Goal: Check status: Check status

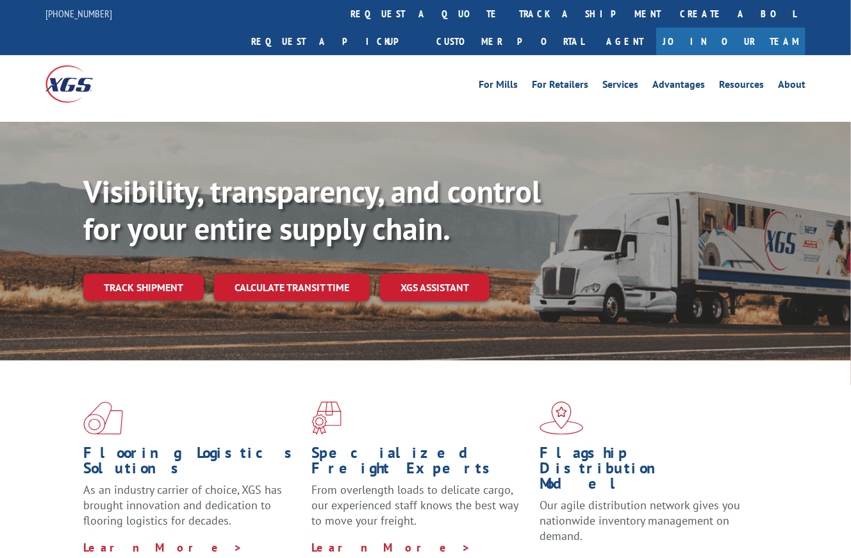
click at [509, 5] on link "track a shipment" at bounding box center [589, 14] width 161 height 28
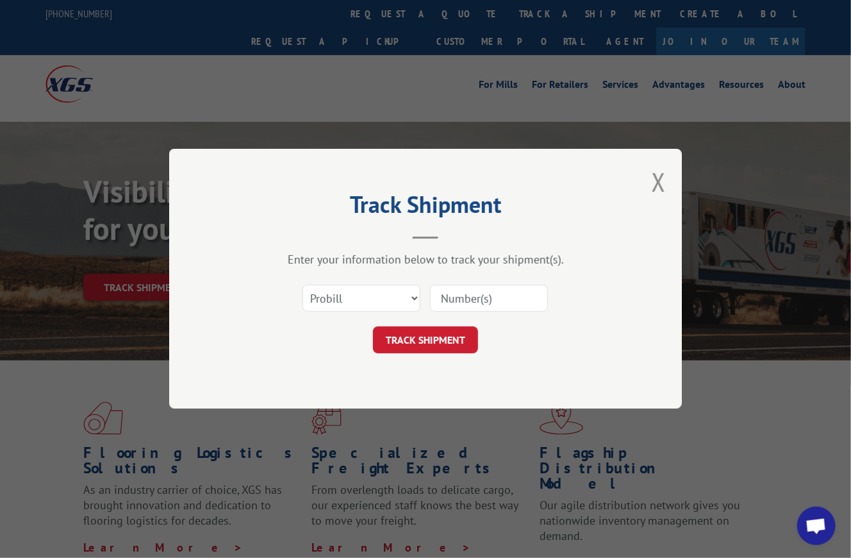
click at [477, 299] on input at bounding box center [489, 298] width 118 height 27
paste input "262834"
type input "262834"
click at [443, 333] on button "TRACK SHIPMENT" at bounding box center [425, 340] width 105 height 27
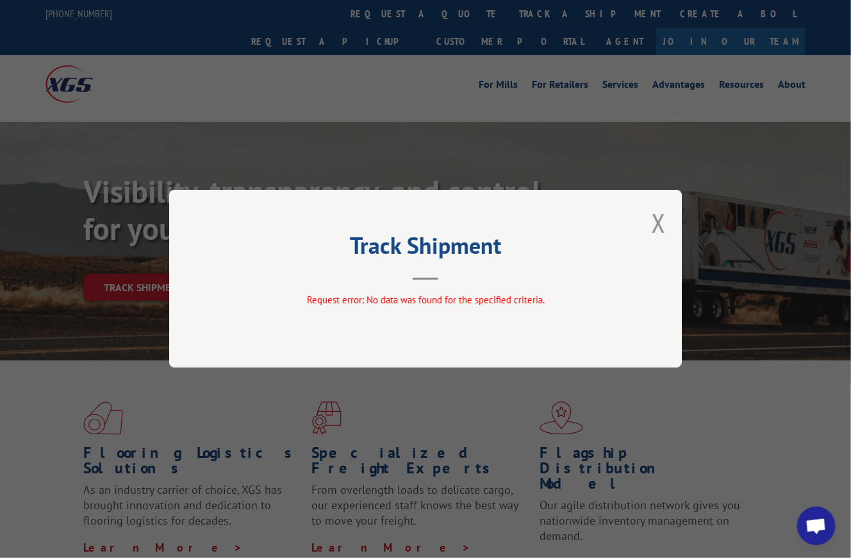
click at [659, 218] on button "Close modal" at bounding box center [659, 223] width 14 height 34
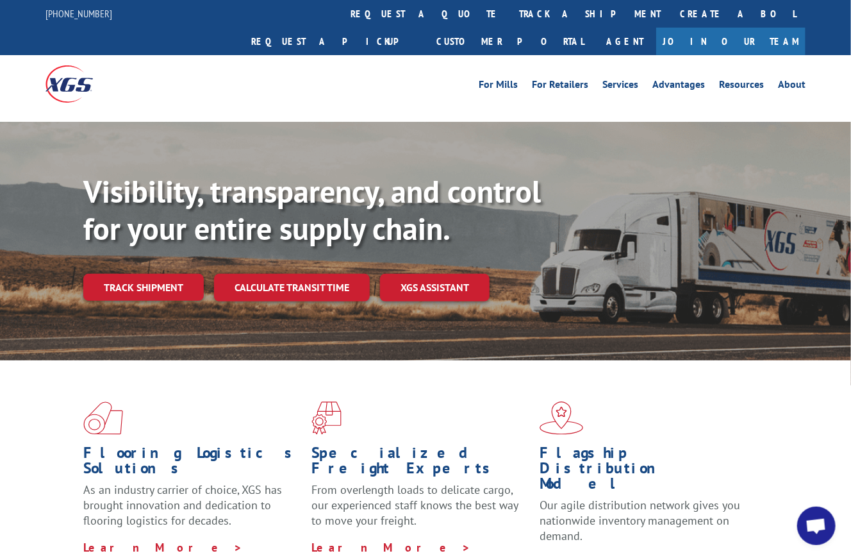
click at [509, 4] on link "track a shipment" at bounding box center [589, 14] width 161 height 28
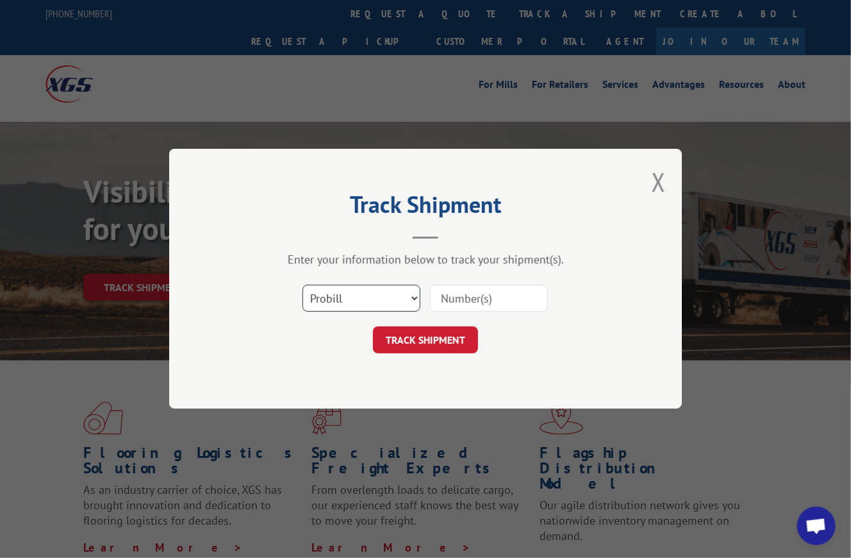
drag, startPoint x: 364, startPoint y: 292, endPoint x: 352, endPoint y: 308, distance: 20.1
click at [363, 292] on select "Select category... Probill BOL PO" at bounding box center [361, 298] width 118 height 27
select select "bol"
click at [302, 285] on select "Select category... Probill BOL PO" at bounding box center [361, 298] width 118 height 27
click at [486, 286] on input at bounding box center [489, 298] width 118 height 27
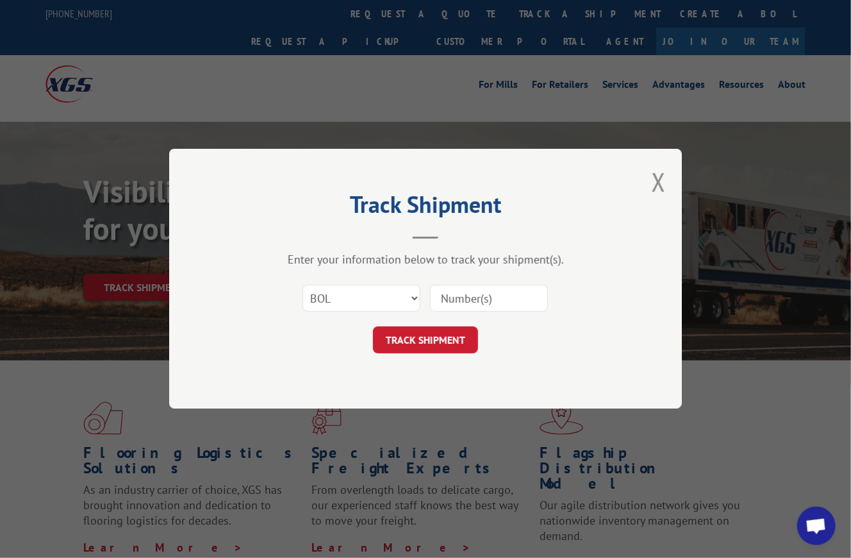
paste input "463634"
type input "463634"
click at [423, 335] on button "TRACK SHIPMENT" at bounding box center [425, 340] width 105 height 27
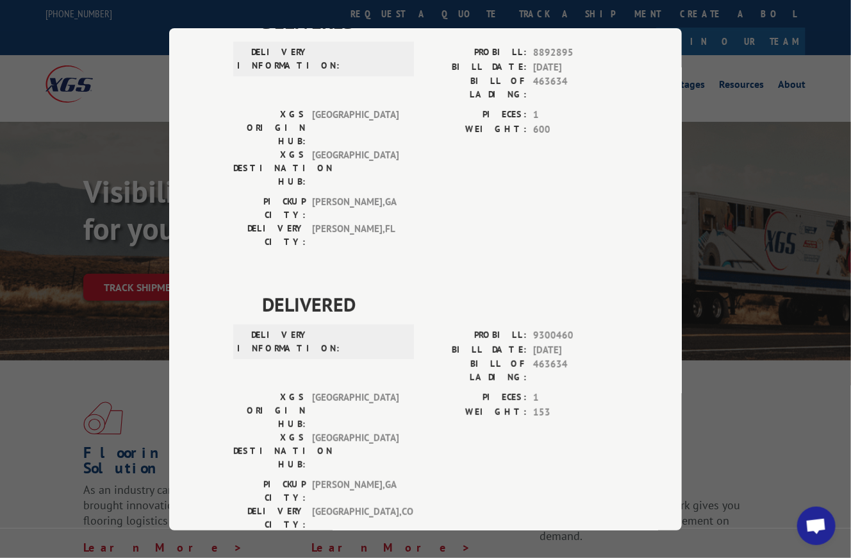
scroll to position [0, 0]
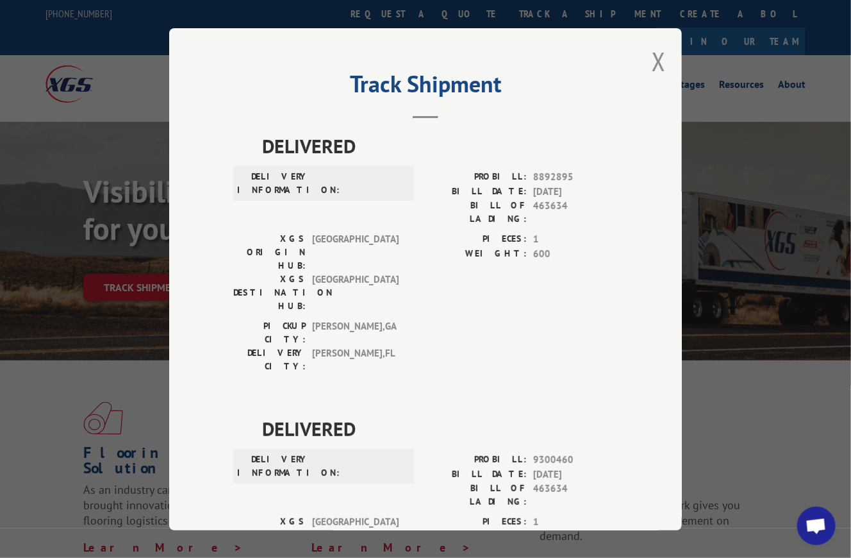
click at [652, 50] on button "Close modal" at bounding box center [659, 61] width 14 height 34
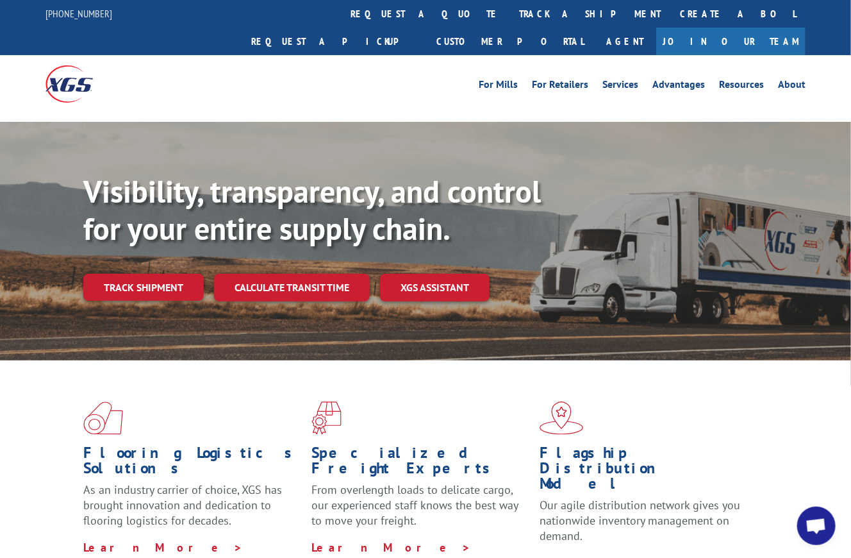
click at [509, 17] on link "track a shipment" at bounding box center [589, 14] width 161 height 28
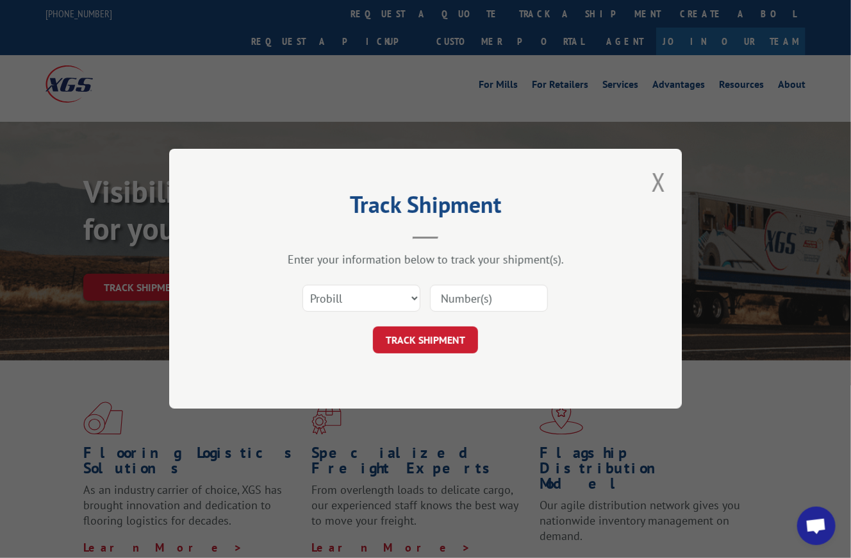
click at [376, 280] on div "Select category... Probill BOL PO" at bounding box center [425, 298] width 385 height 42
drag, startPoint x: 370, startPoint y: 296, endPoint x: 366, endPoint y: 309, distance: 13.6
click at [370, 296] on select "Select category... Probill BOL PO" at bounding box center [361, 298] width 118 height 27
select select "bol"
click at [302, 285] on select "Select category... Probill BOL PO" at bounding box center [361, 298] width 118 height 27
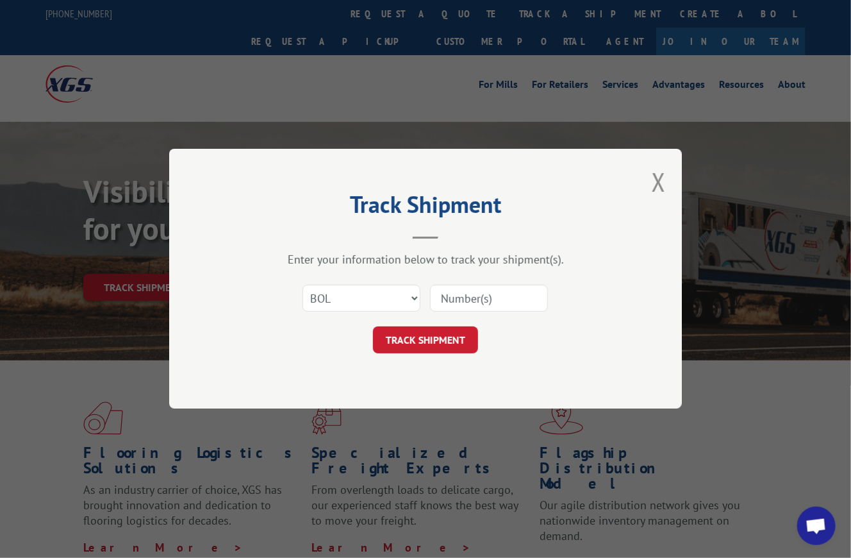
click at [497, 297] on input at bounding box center [489, 298] width 118 height 27
paste input "262834"
type input "262834"
click at [413, 342] on button "TRACK SHIPMENT" at bounding box center [425, 340] width 105 height 27
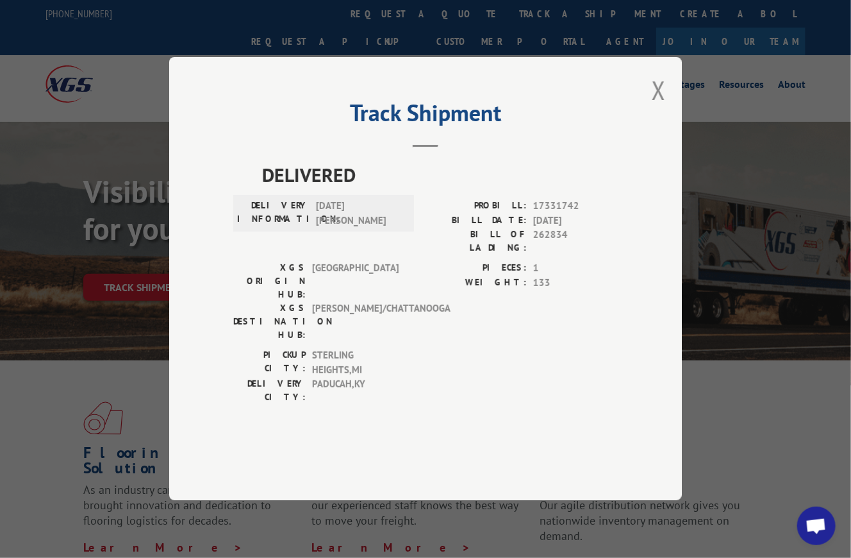
click at [658, 107] on button "Close modal" at bounding box center [659, 90] width 14 height 34
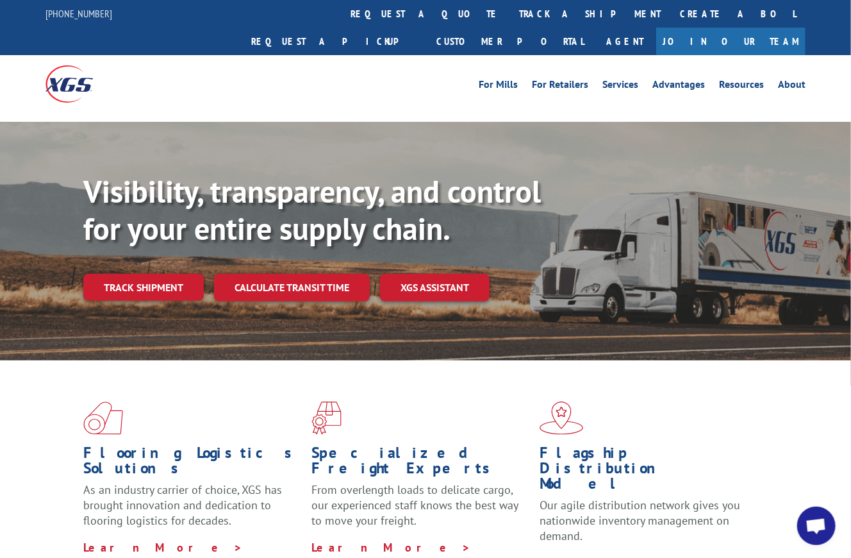
click at [509, 15] on link "track a shipment" at bounding box center [589, 14] width 161 height 28
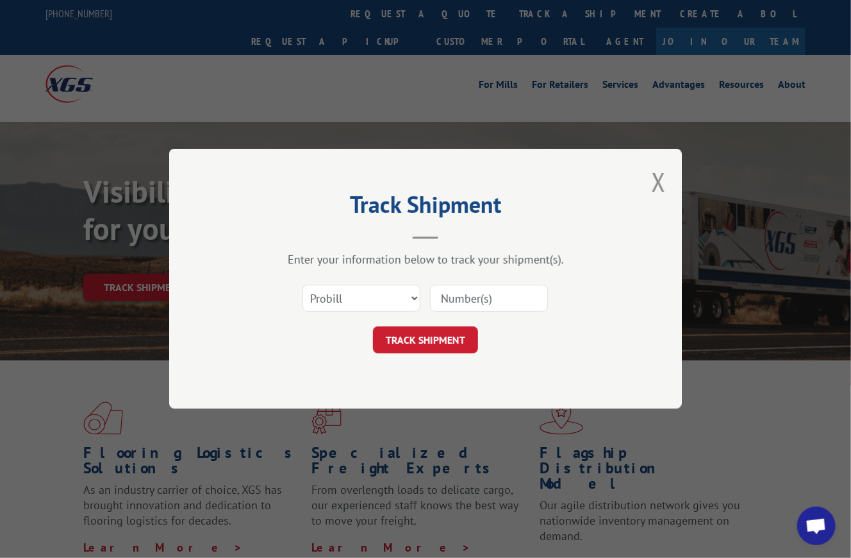
click at [465, 295] on input at bounding box center [489, 298] width 118 height 27
paste input "463634"
type input "463634"
click at [441, 335] on button "TRACK SHIPMENT" at bounding box center [425, 340] width 105 height 27
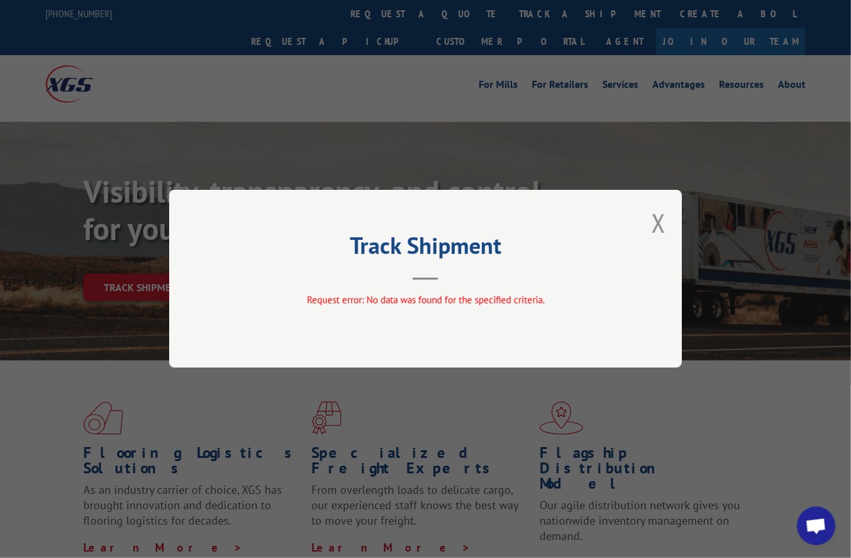
click at [656, 224] on button "Close modal" at bounding box center [659, 223] width 14 height 34
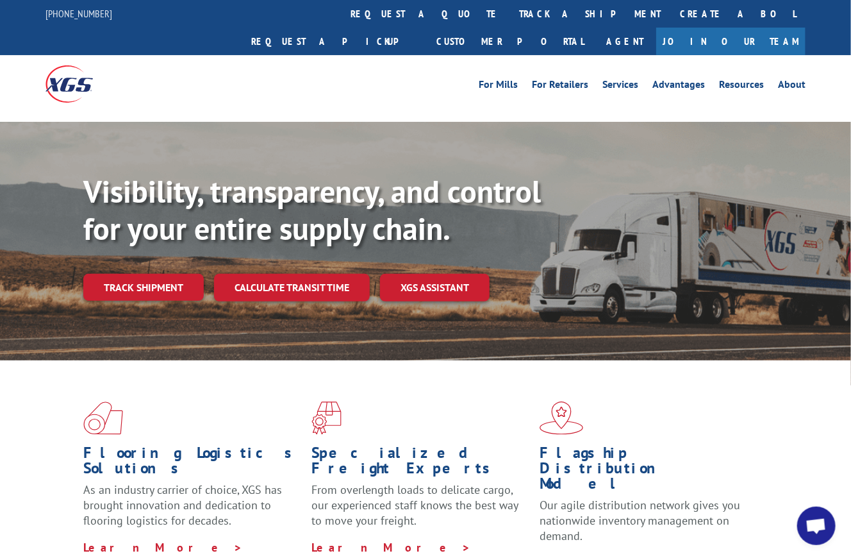
click at [509, 15] on link "track a shipment" at bounding box center [589, 14] width 161 height 28
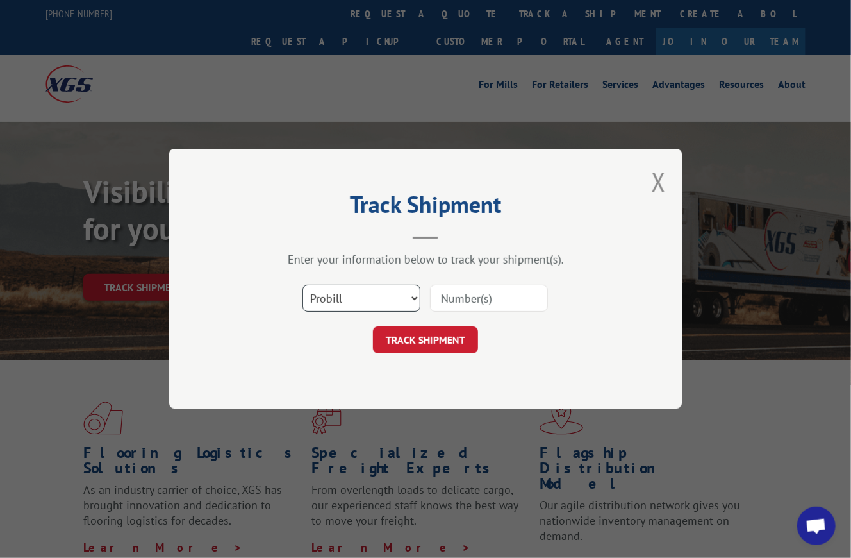
click at [377, 301] on select "Select category... Probill BOL PO" at bounding box center [361, 298] width 118 height 27
select select "bol"
click at [302, 285] on select "Select category... Probill BOL PO" at bounding box center [361, 298] width 118 height 27
click at [460, 302] on input at bounding box center [489, 298] width 118 height 27
paste input "463634"
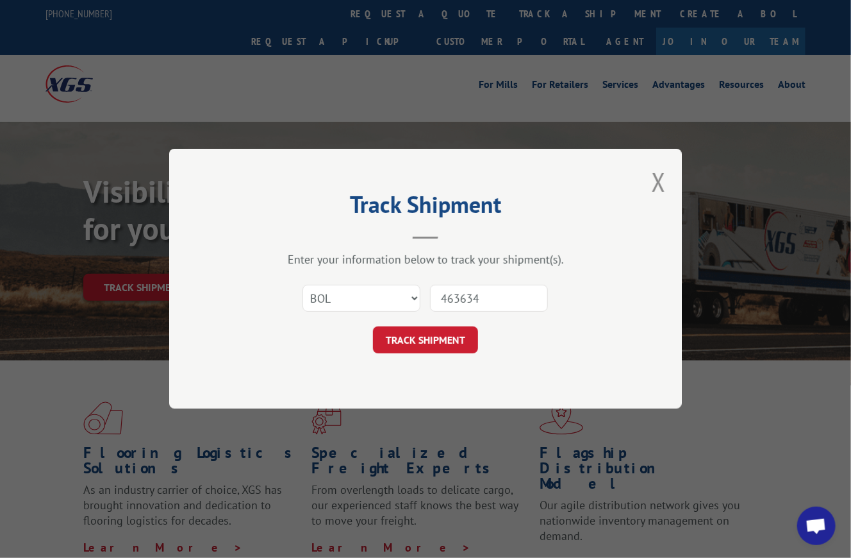
type input "463634"
click at [436, 333] on button "TRACK SHIPMENT" at bounding box center [425, 340] width 105 height 27
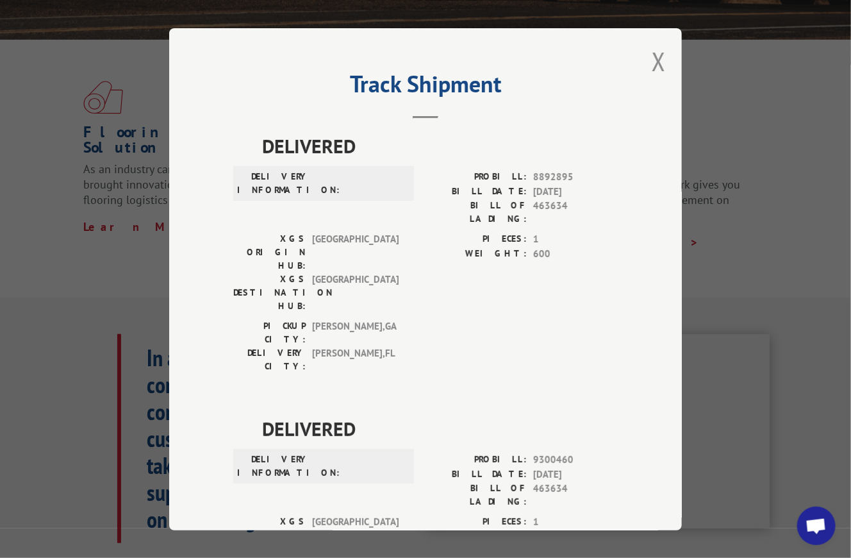
click at [654, 53] on button "Close modal" at bounding box center [659, 61] width 14 height 34
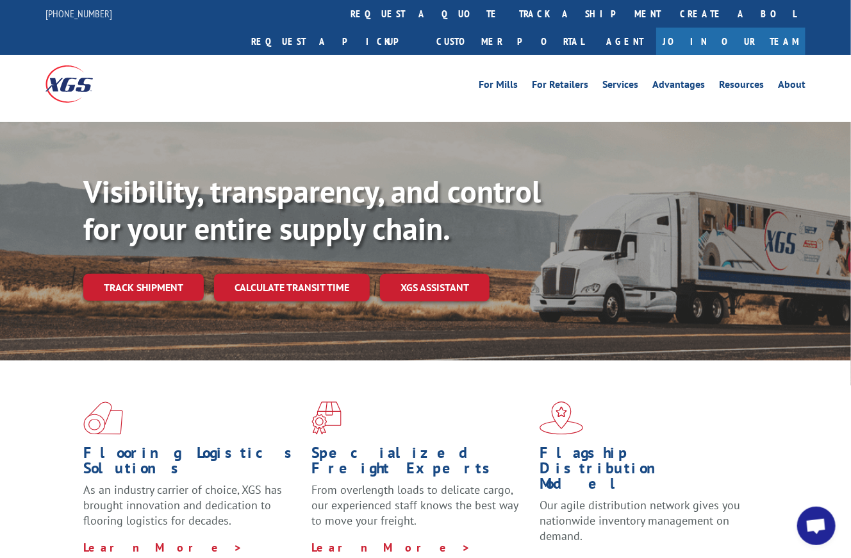
drag, startPoint x: 402, startPoint y: 16, endPoint x: 403, endPoint y: 28, distance: 12.2
click at [509, 15] on link "track a shipment" at bounding box center [589, 14] width 161 height 28
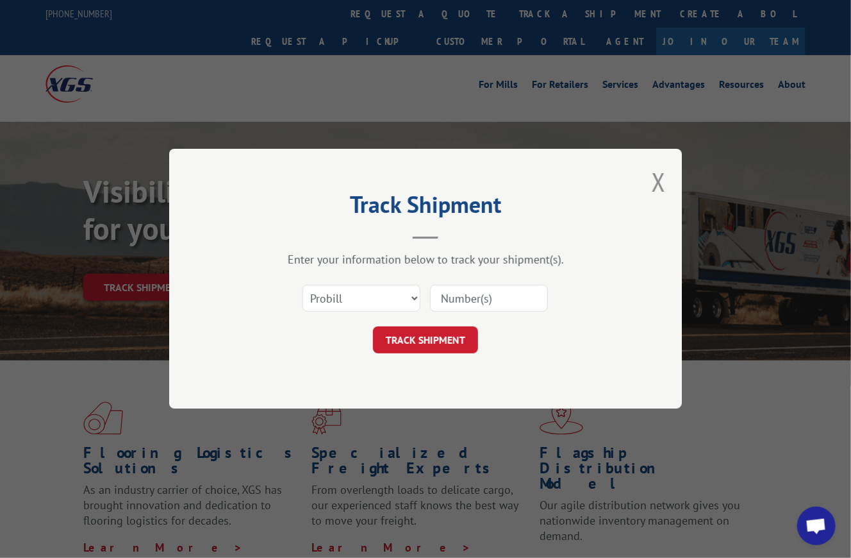
click at [493, 292] on input at bounding box center [489, 298] width 118 height 27
paste input "262834"
type input "262834"
click at [445, 339] on button "TRACK SHIPMENT" at bounding box center [425, 340] width 105 height 27
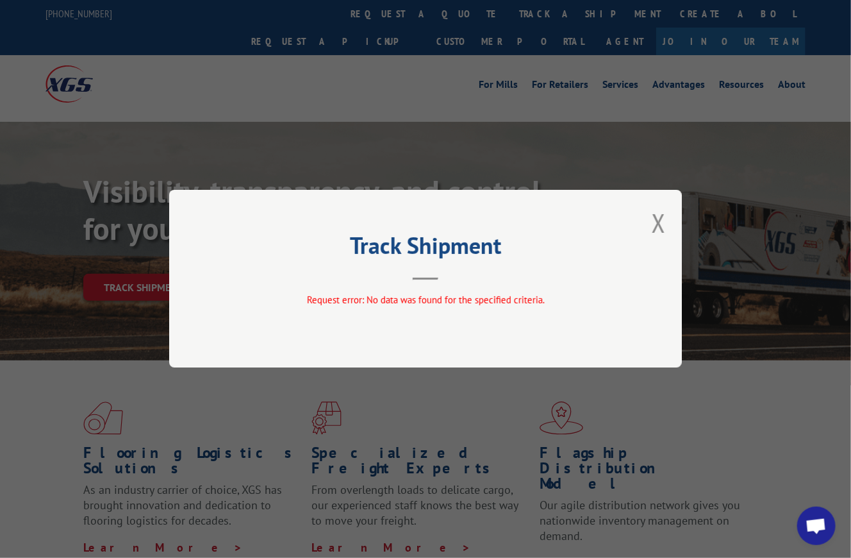
click at [663, 219] on button "Close modal" at bounding box center [659, 223] width 14 height 34
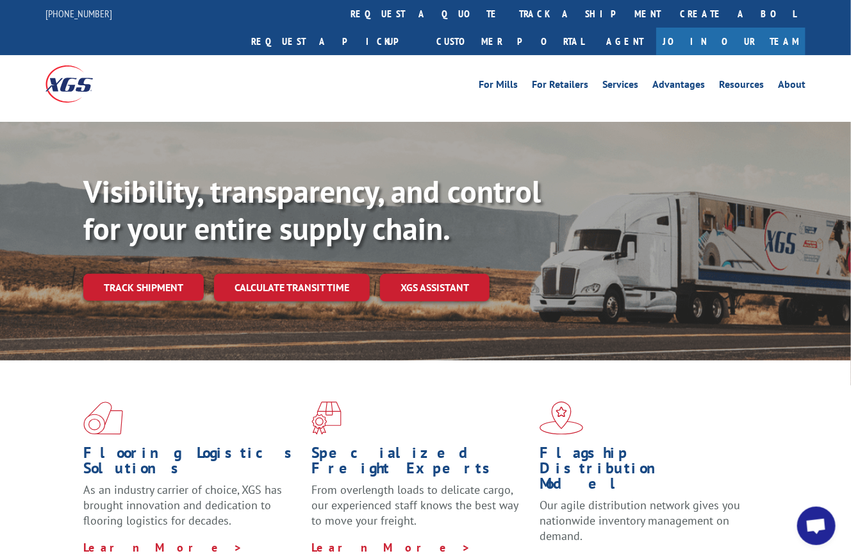
click at [509, 13] on link "track a shipment" at bounding box center [589, 14] width 161 height 28
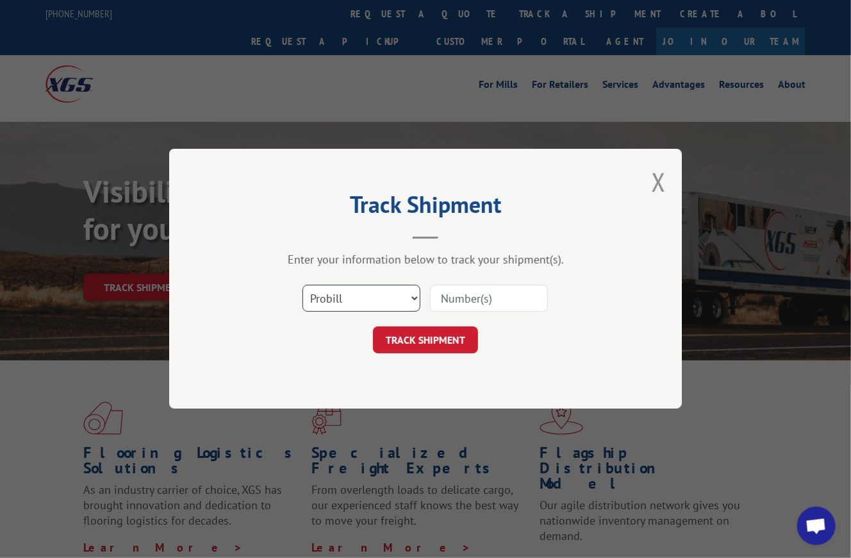
drag, startPoint x: 399, startPoint y: 299, endPoint x: 390, endPoint y: 309, distance: 13.6
click at [400, 299] on select "Select category... Probill BOL PO" at bounding box center [361, 298] width 118 height 27
select select "bol"
click at [302, 285] on select "Select category... Probill BOL PO" at bounding box center [361, 298] width 118 height 27
click at [465, 297] on input at bounding box center [489, 298] width 118 height 27
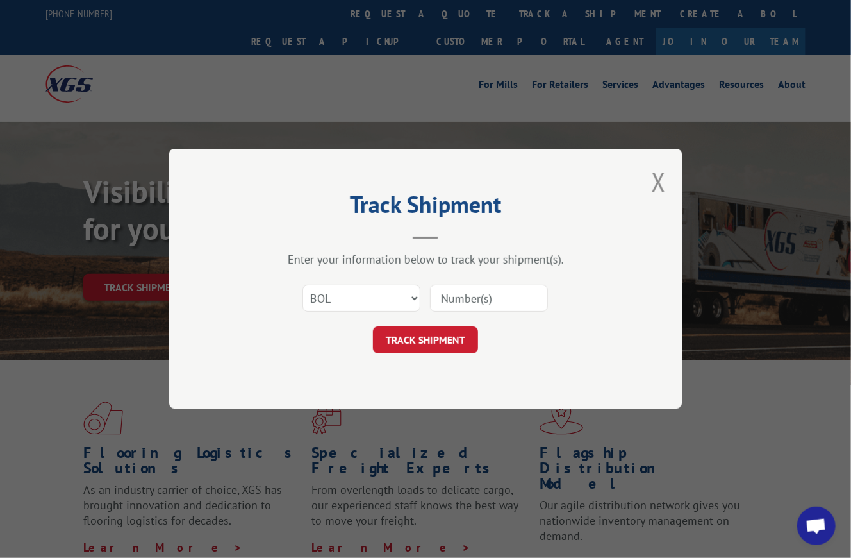
paste input "262834"
type input "262834"
click at [433, 333] on button "TRACK SHIPMENT" at bounding box center [425, 340] width 105 height 27
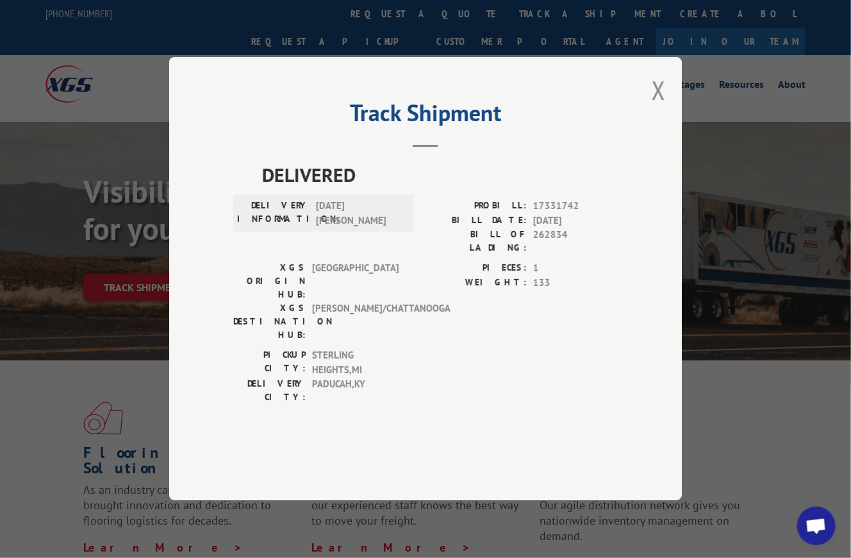
click at [657, 107] on button "Close modal" at bounding box center [659, 90] width 14 height 34
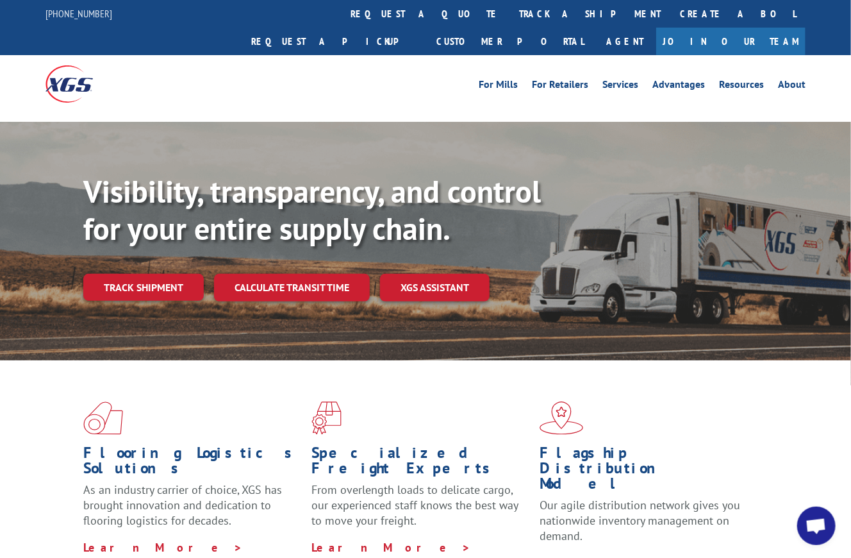
click at [509, 8] on link "track a shipment" at bounding box center [589, 14] width 161 height 28
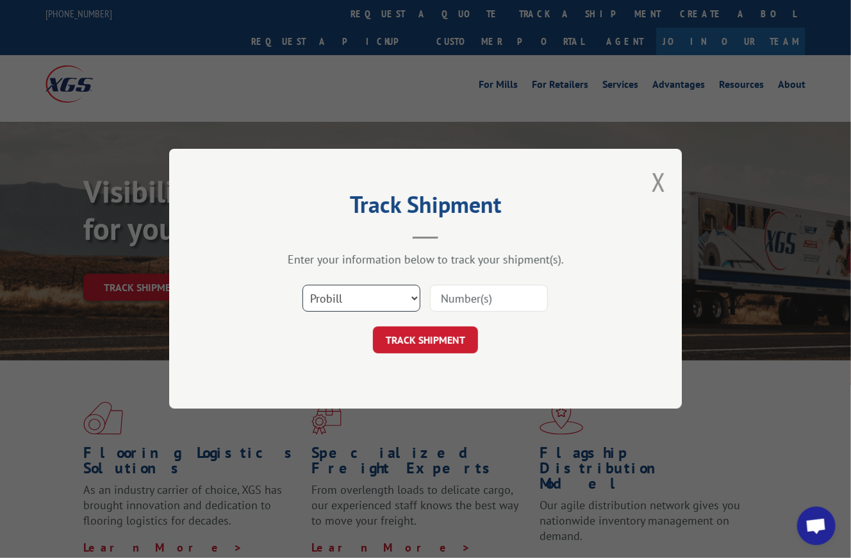
click at [352, 302] on select "Select category... Probill BOL PO" at bounding box center [361, 298] width 118 height 27
select select "po"
click at [302, 285] on select "Select category... Probill BOL PO" at bounding box center [361, 298] width 118 height 27
click at [433, 342] on button "TRACK SHIPMENT" at bounding box center [425, 340] width 105 height 27
click at [476, 301] on input at bounding box center [489, 298] width 118 height 27
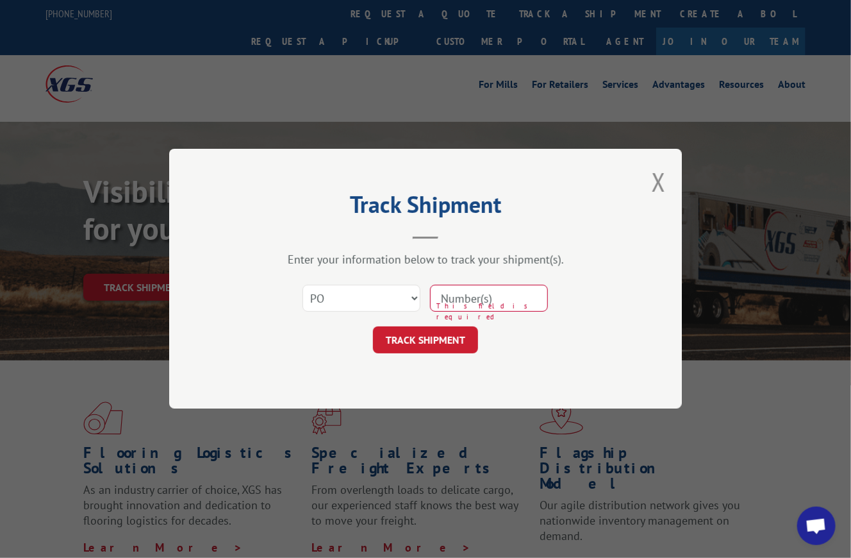
paste input "PO-01739"
type input "PO-01739"
click at [428, 338] on button "TRACK SHIPMENT" at bounding box center [425, 340] width 105 height 27
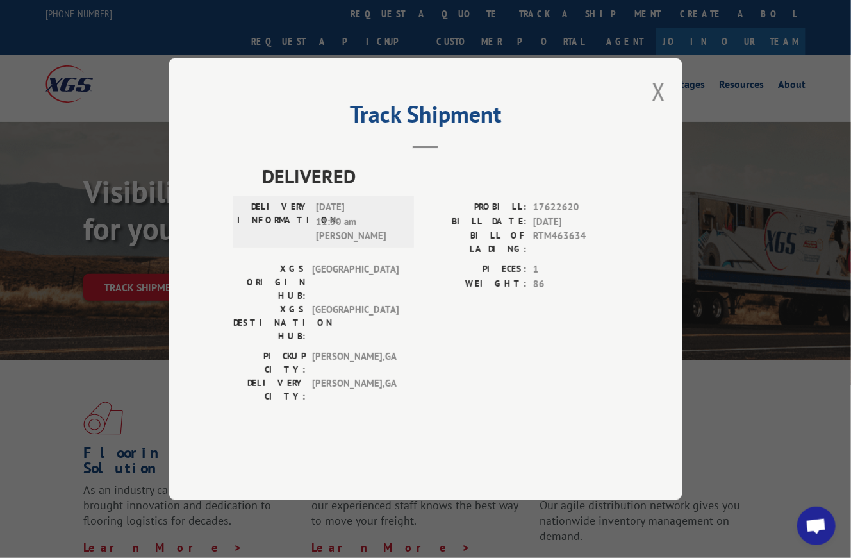
click at [659, 108] on button "Close modal" at bounding box center [659, 91] width 14 height 34
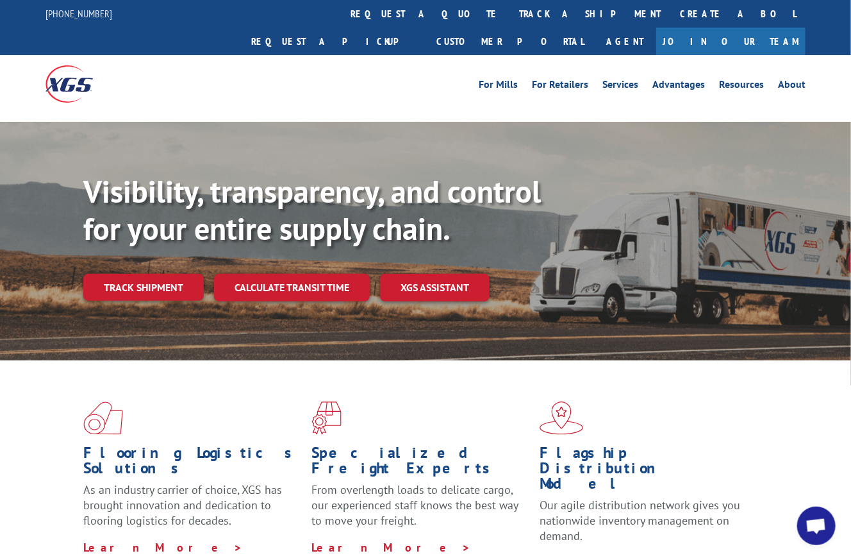
click at [509, 4] on link "track a shipment" at bounding box center [589, 14] width 161 height 28
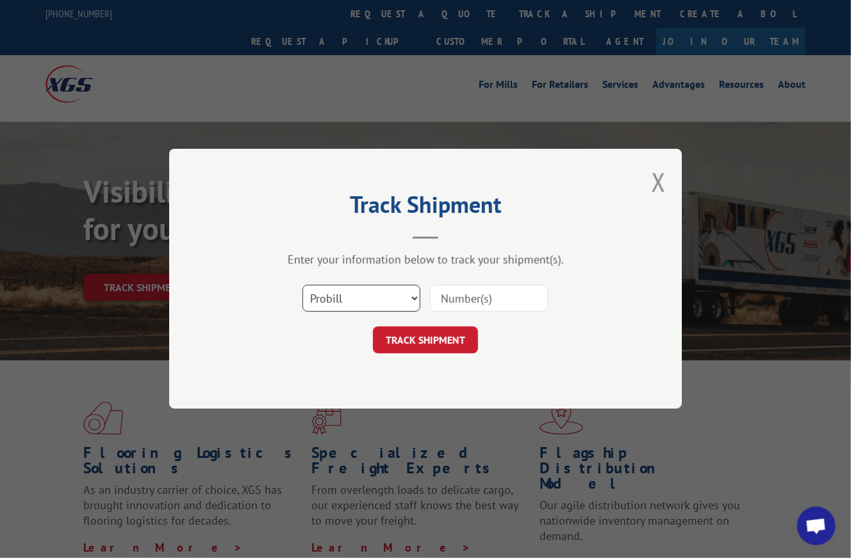
drag, startPoint x: 382, startPoint y: 294, endPoint x: 383, endPoint y: 310, distance: 16.0
click at [382, 294] on select "Select category... Probill BOL PO" at bounding box center [361, 298] width 118 height 27
select select "po"
click at [302, 285] on select "Select category... Probill BOL PO" at bounding box center [361, 298] width 118 height 27
click at [479, 301] on input at bounding box center [489, 298] width 118 height 27
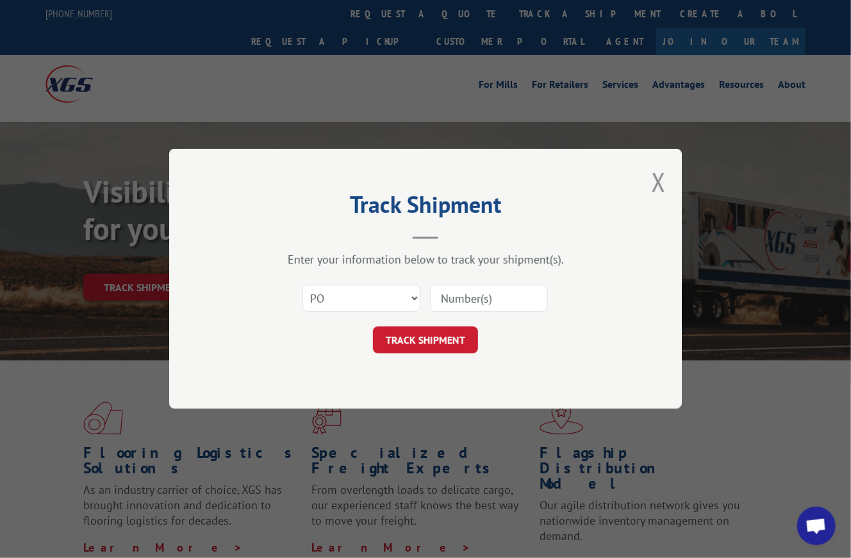
paste input "SO-05660"
type input "SO-05660"
click at [444, 338] on button "TRACK SHIPMENT" at bounding box center [425, 340] width 105 height 27
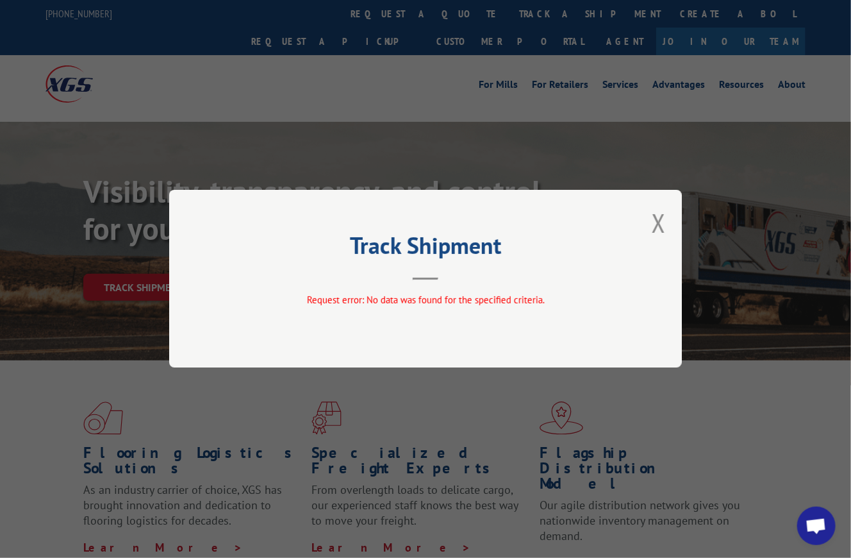
click at [655, 220] on button "Close modal" at bounding box center [659, 223] width 14 height 34
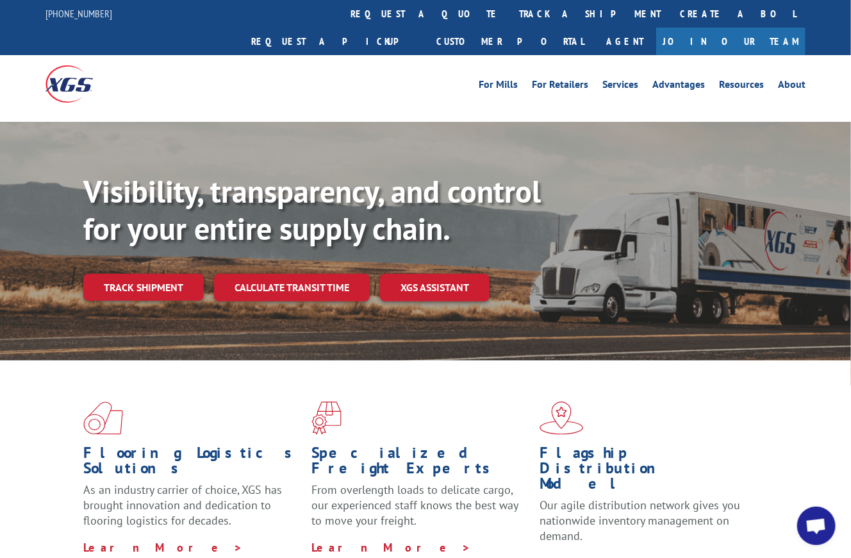
drag, startPoint x: 387, startPoint y: 10, endPoint x: 387, endPoint y: 24, distance: 14.1
click at [509, 10] on link "track a shipment" at bounding box center [589, 14] width 161 height 28
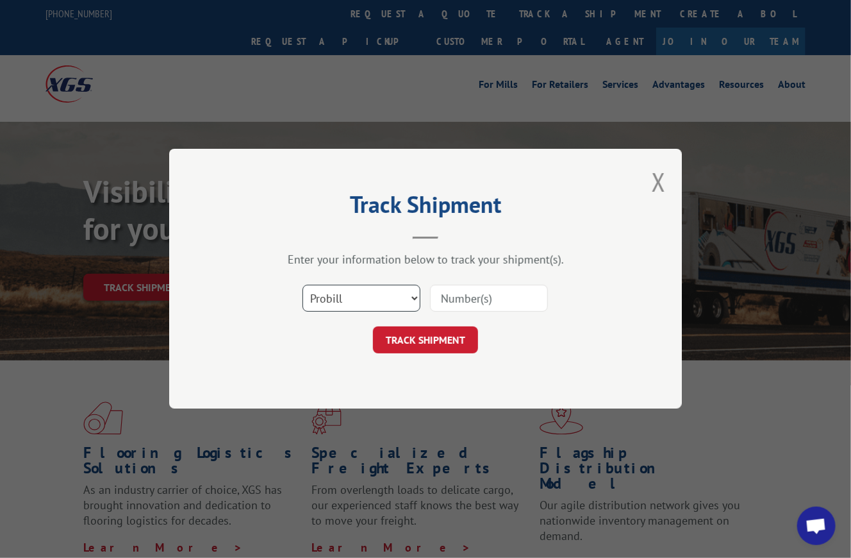
click at [335, 293] on select "Select category... Probill BOL PO" at bounding box center [361, 298] width 118 height 27
select select "po"
click at [302, 285] on select "Select category... Probill BOL PO" at bounding box center [361, 298] width 118 height 27
click at [479, 292] on input at bounding box center [489, 298] width 118 height 27
paste input "077497"
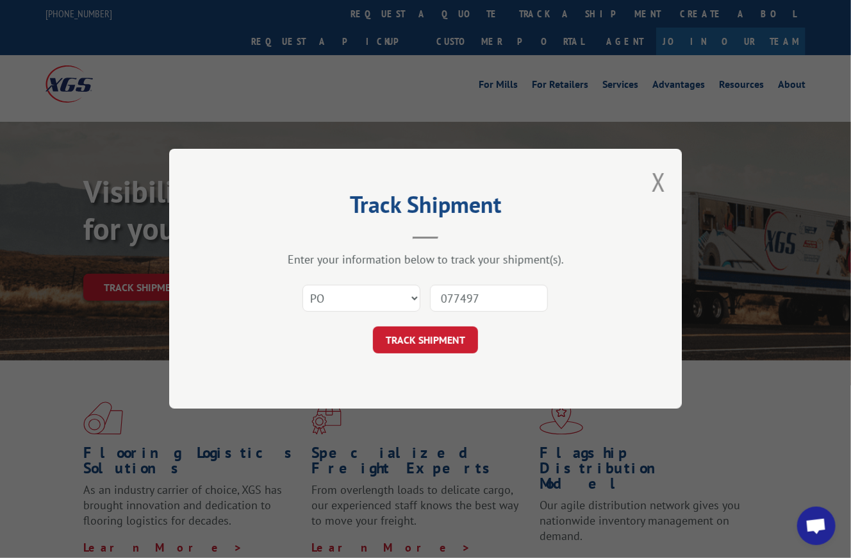
type input "077497"
click at [445, 329] on button "TRACK SHIPMENT" at bounding box center [425, 340] width 105 height 27
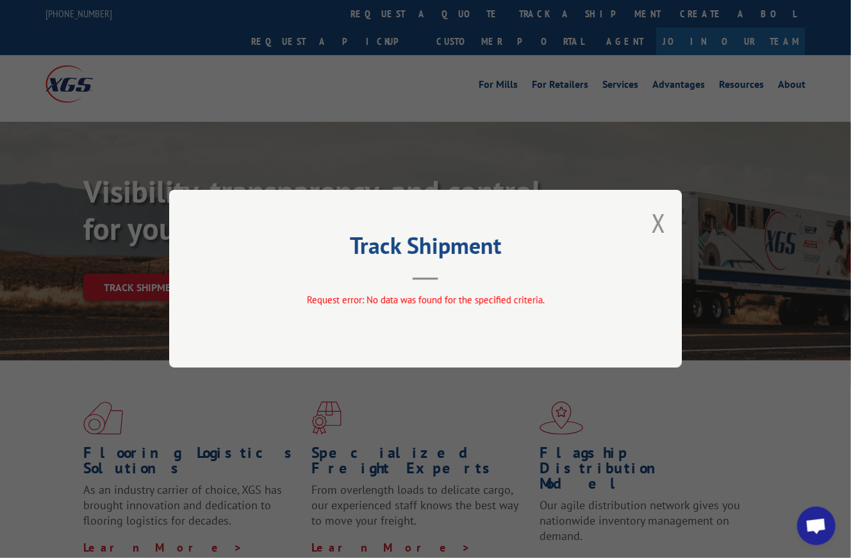
click at [660, 222] on button "Close modal" at bounding box center [659, 223] width 14 height 34
